Goal: Transaction & Acquisition: Purchase product/service

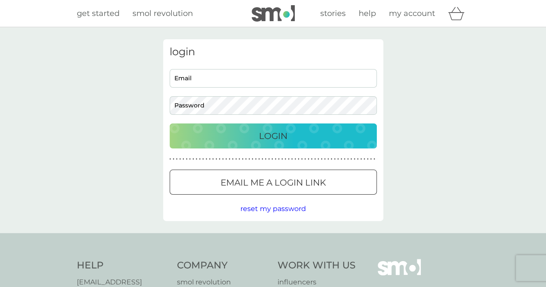
type input "[EMAIL_ADDRESS][DOMAIN_NAME]"
click at [299, 135] on div "Login" at bounding box center [273, 136] width 190 height 14
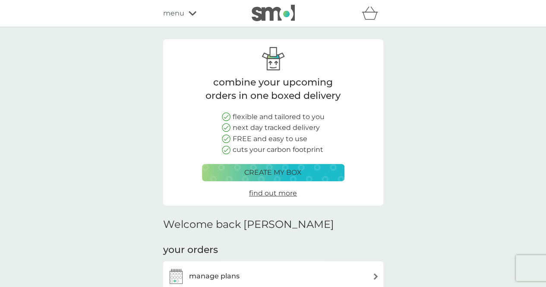
click at [291, 179] on button "create my box" at bounding box center [273, 172] width 142 height 17
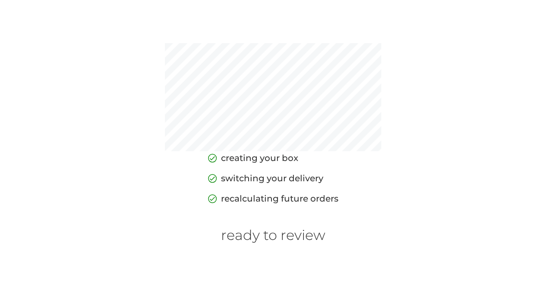
scroll to position [79, 0]
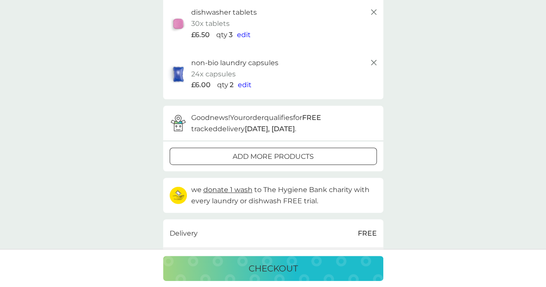
click at [243, 82] on span "edit" at bounding box center [245, 85] width 14 height 8
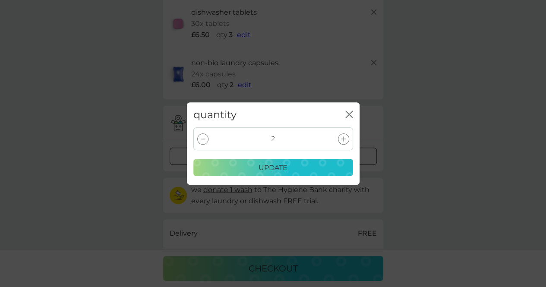
click at [346, 133] on div at bounding box center [343, 138] width 11 height 11
click at [341, 136] on icon at bounding box center [343, 138] width 5 height 5
click at [292, 170] on div "update" at bounding box center [273, 167] width 148 height 11
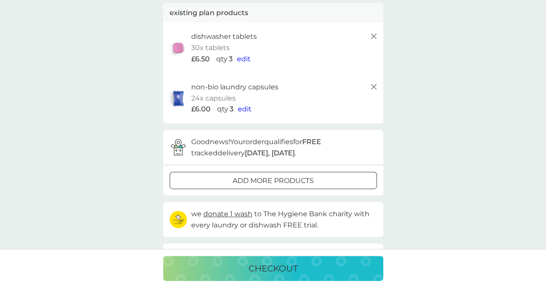
scroll to position [54, 0]
click at [326, 182] on div "add more products" at bounding box center [273, 181] width 206 height 11
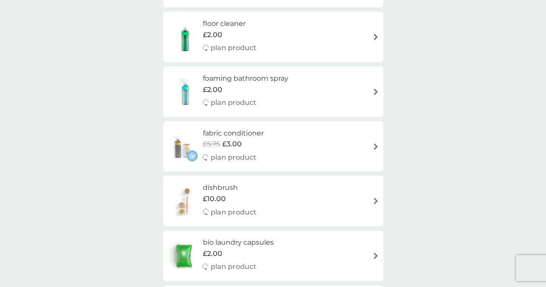
scroll to position [345, 0]
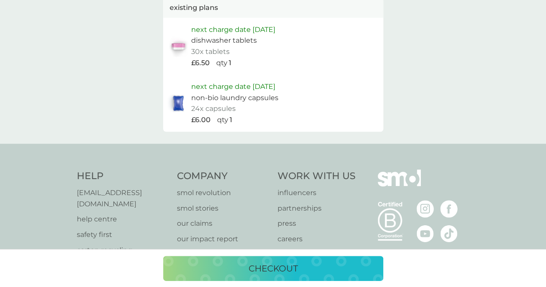
scroll to position [54, 0]
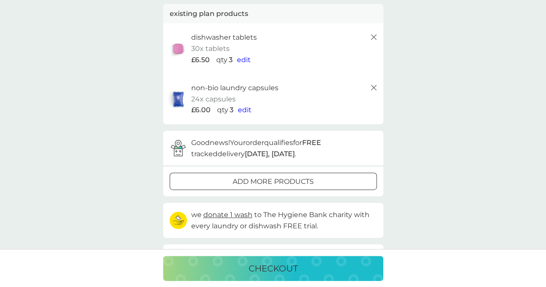
click at [242, 270] on div "checkout" at bounding box center [273, 268] width 203 height 14
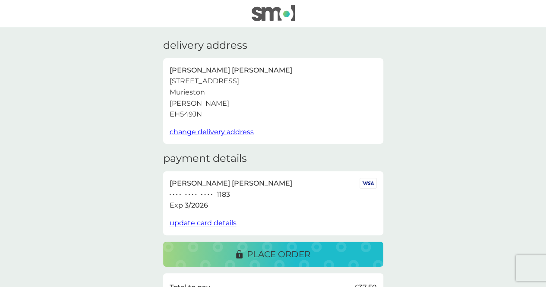
click at [288, 248] on p "place order" at bounding box center [278, 254] width 63 height 14
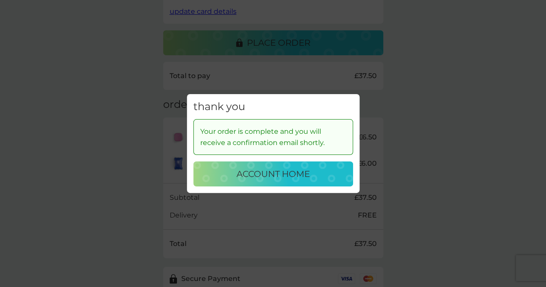
scroll to position [213, 0]
click at [303, 175] on p "account home" at bounding box center [272, 174] width 73 height 14
